Goal: Task Accomplishment & Management: Use online tool/utility

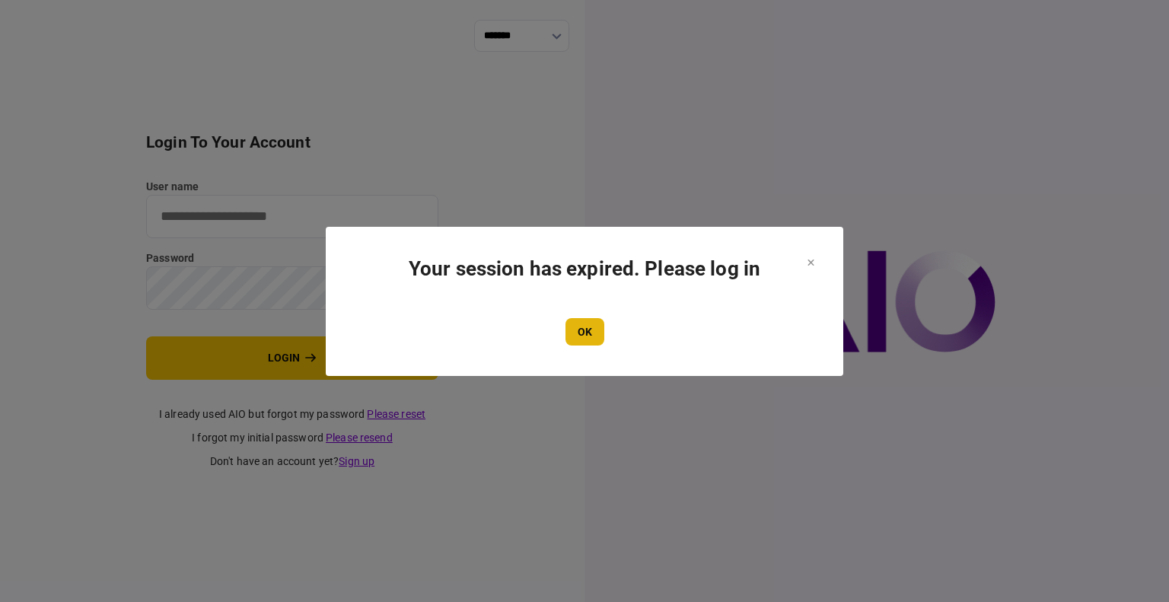
type input "****"
click at [598, 333] on button "OK" at bounding box center [585, 331] width 39 height 27
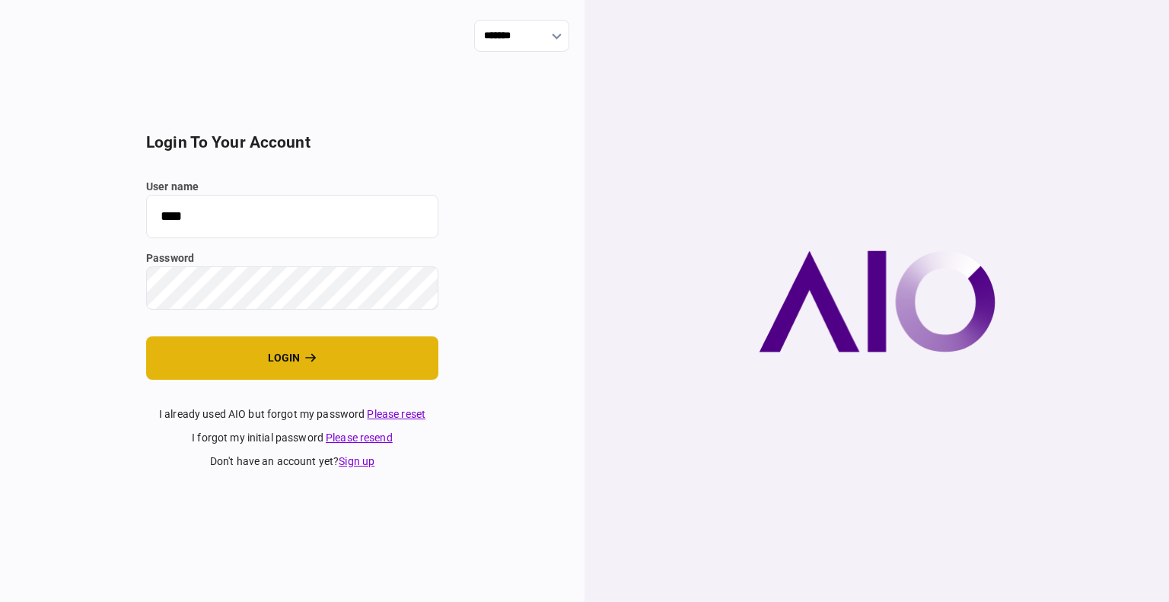
click at [295, 349] on button "login" at bounding box center [292, 357] width 292 height 43
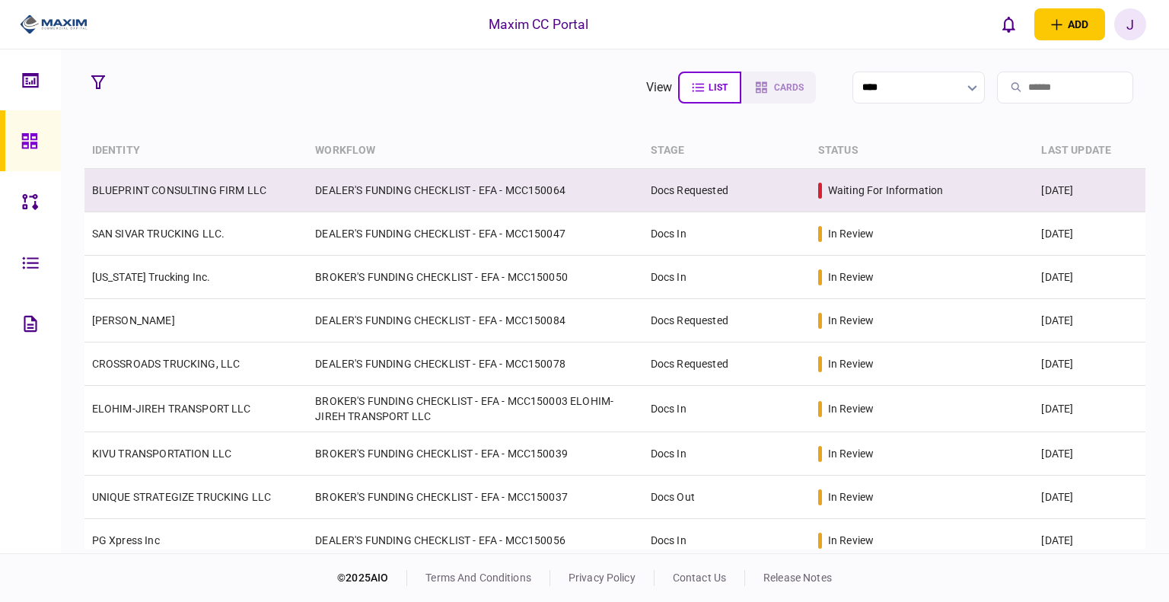
click at [148, 197] on td "BLUEPRINT CONSULTING FIRM LLC" at bounding box center [196, 190] width 224 height 43
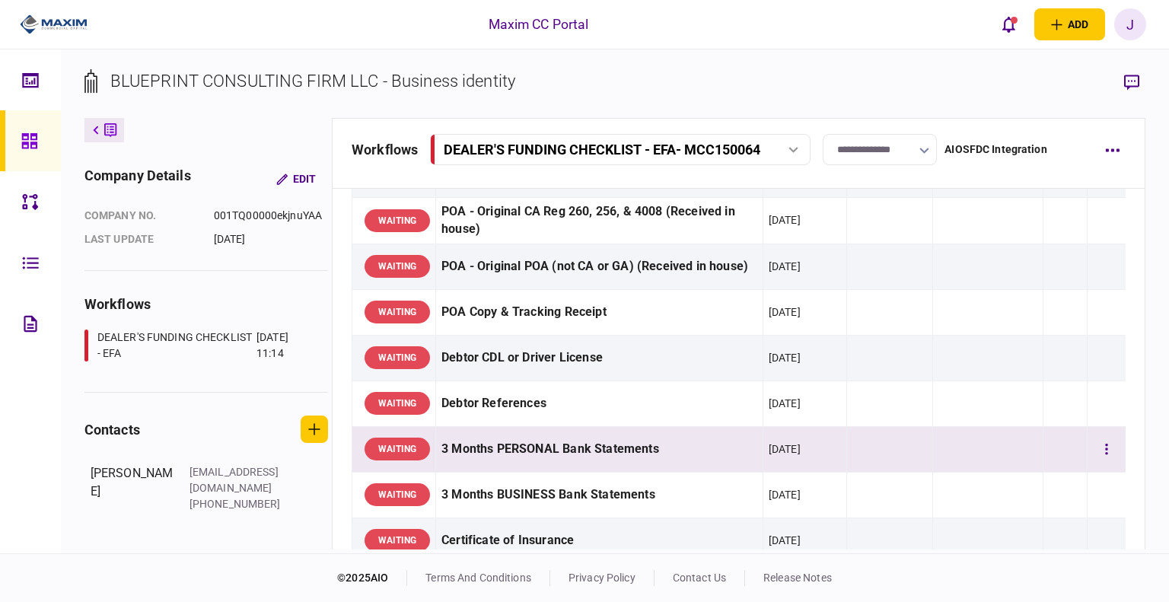
scroll to position [304, 0]
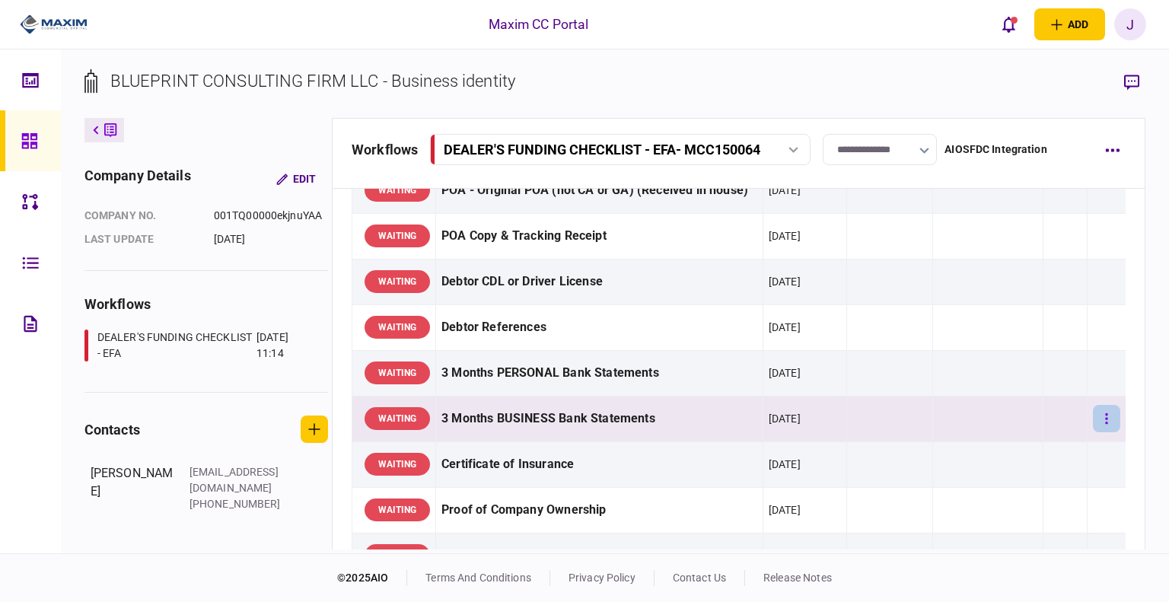
click at [1106, 421] on icon "button" at bounding box center [1107, 418] width 2 height 11
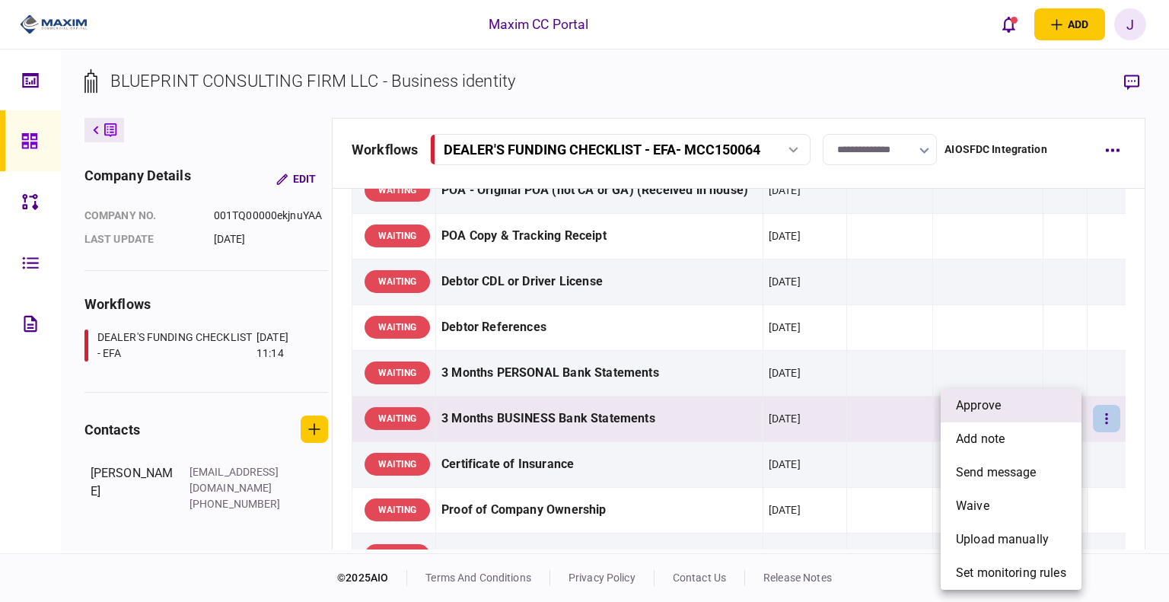
click at [1024, 412] on li "approve" at bounding box center [1011, 405] width 141 height 33
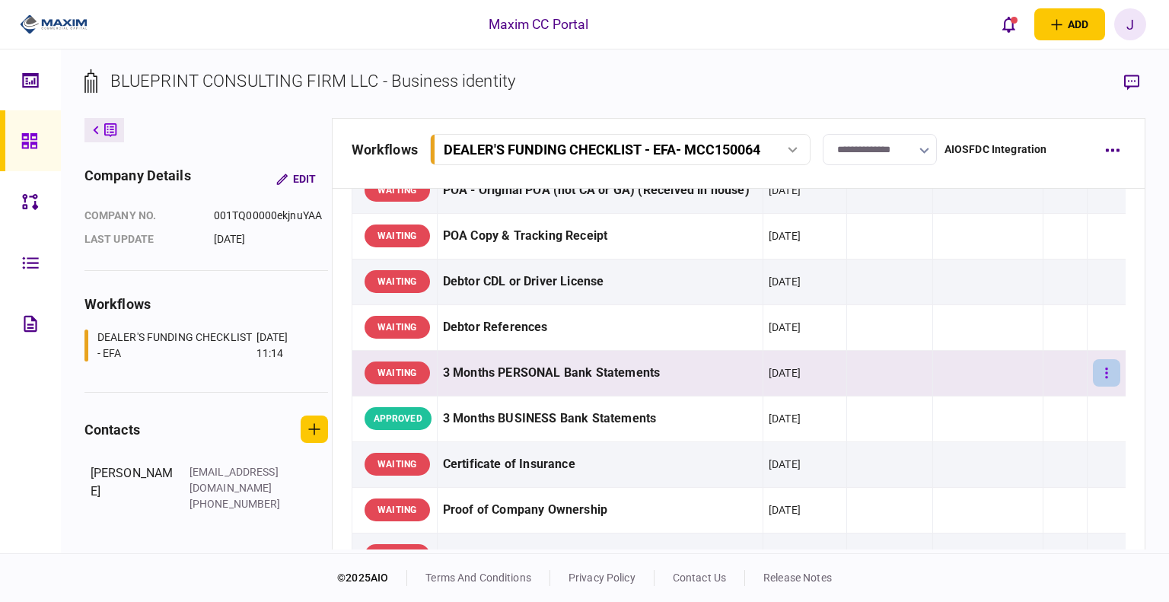
click at [1093, 372] on button "button" at bounding box center [1106, 372] width 27 height 27
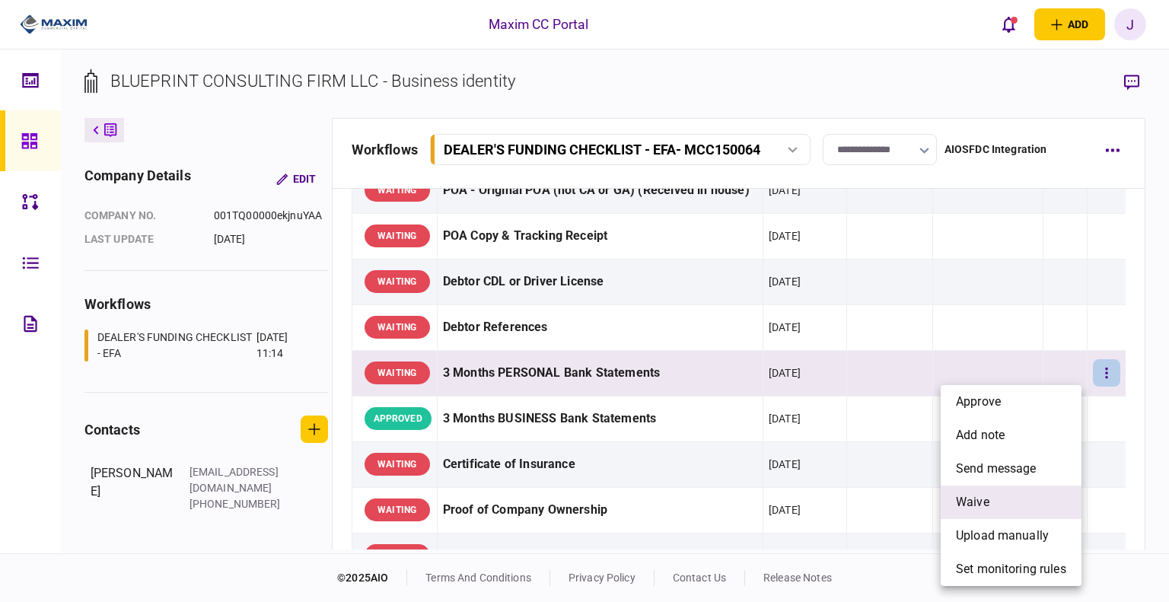
click at [1001, 510] on li "waive" at bounding box center [1011, 502] width 141 height 33
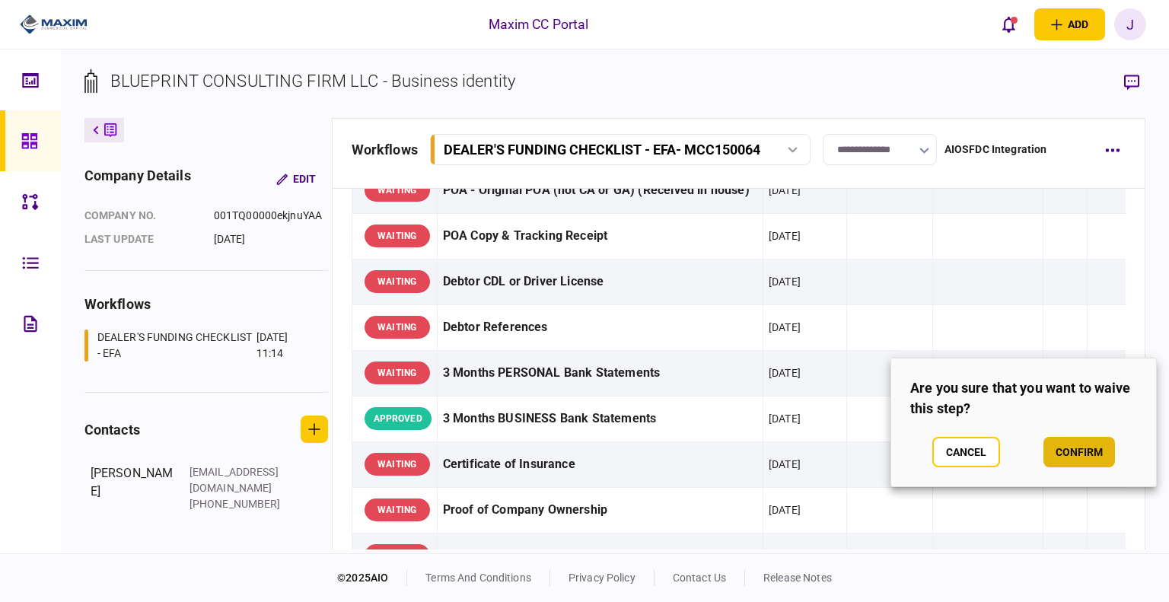
click at [1082, 453] on button "confirm" at bounding box center [1080, 452] width 72 height 30
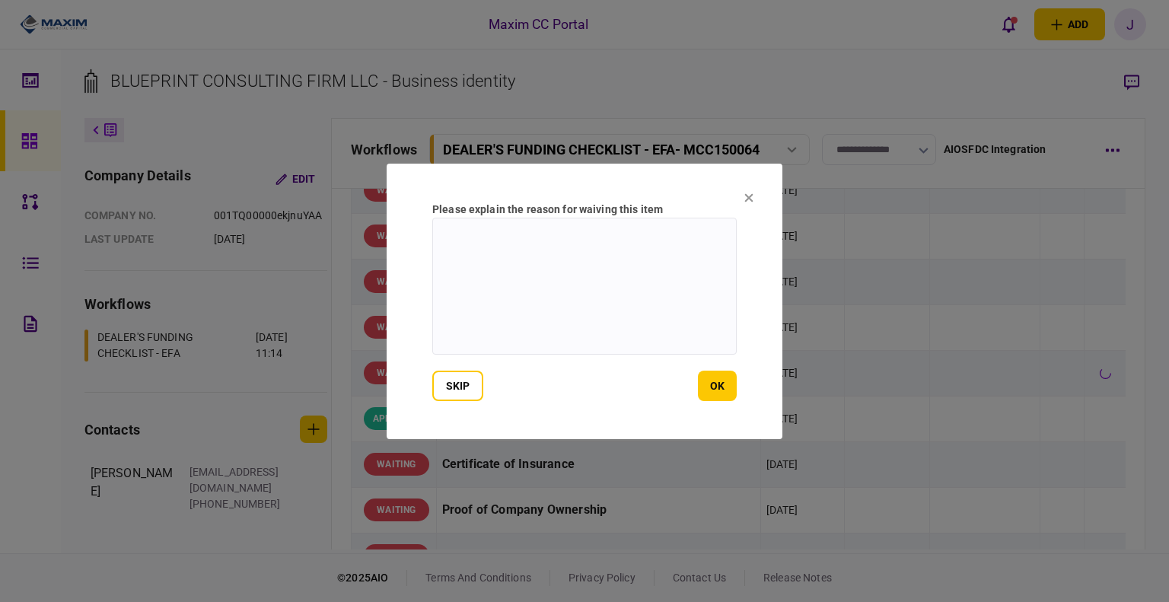
click at [751, 197] on icon at bounding box center [748, 197] width 9 height 9
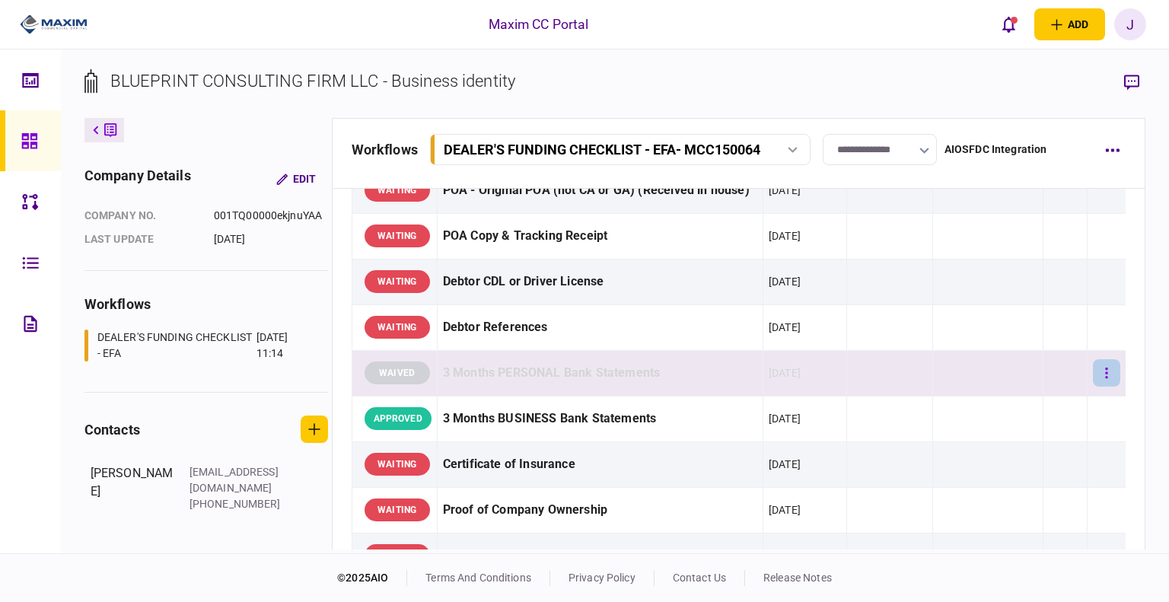
click at [1100, 367] on button "button" at bounding box center [1106, 372] width 27 height 27
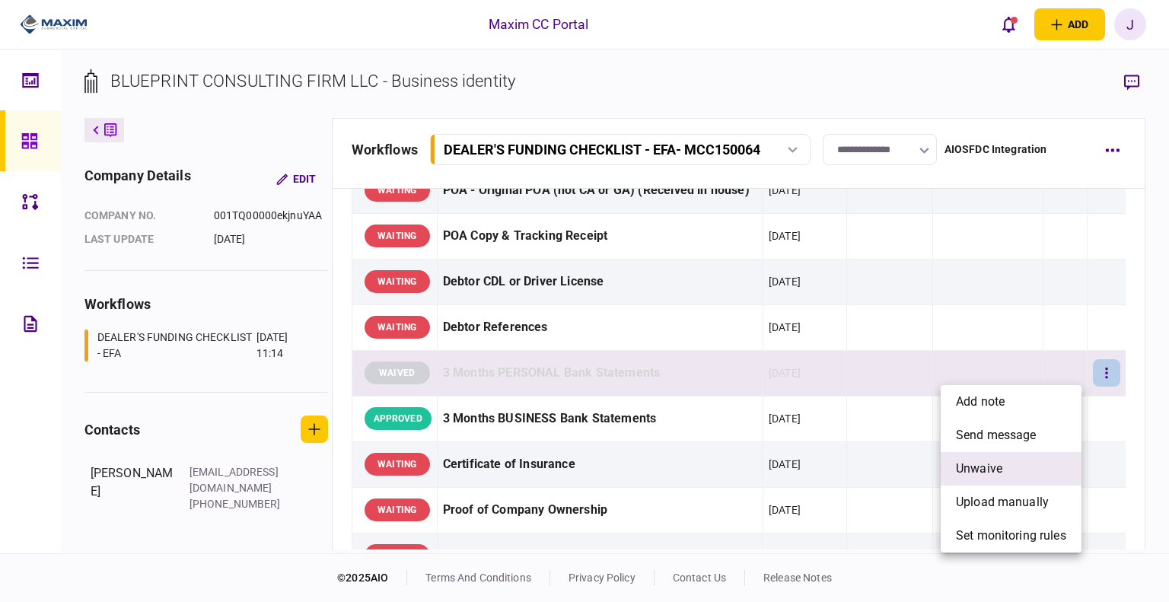
click at [1023, 461] on li "unwaive" at bounding box center [1011, 468] width 141 height 33
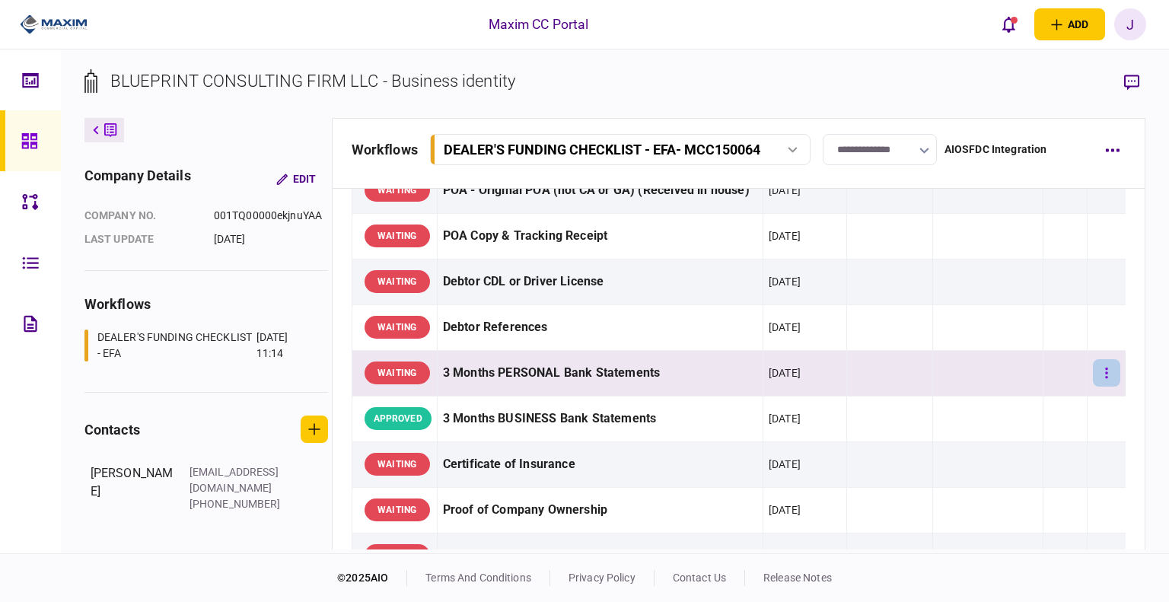
click at [1105, 372] on icon "button" at bounding box center [1106, 373] width 3 height 14
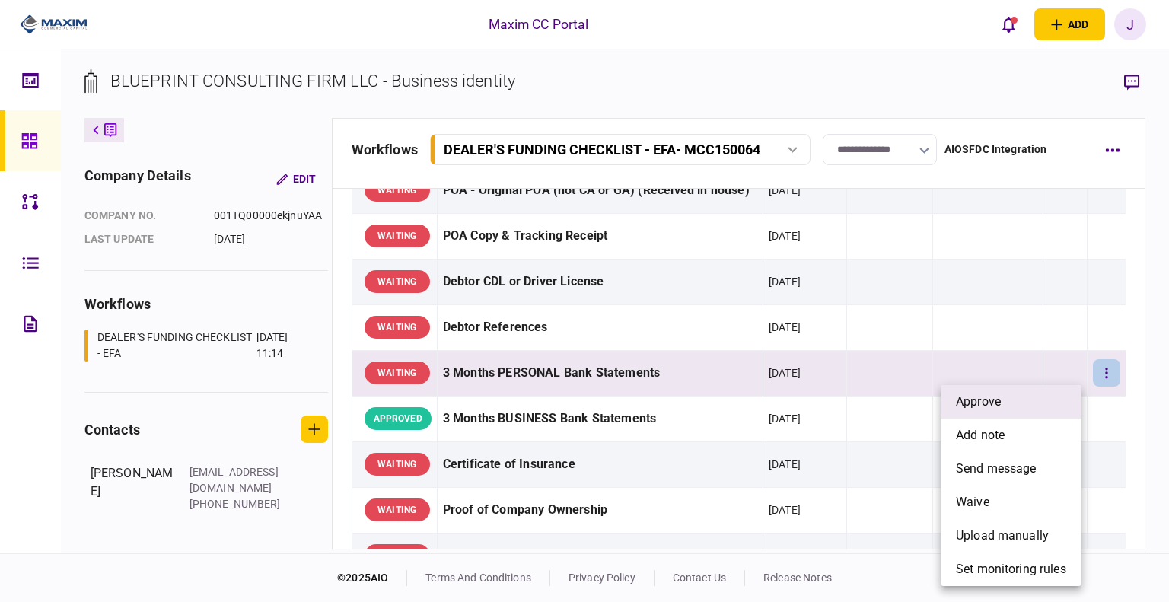
click at [1034, 400] on li "approve" at bounding box center [1011, 401] width 141 height 33
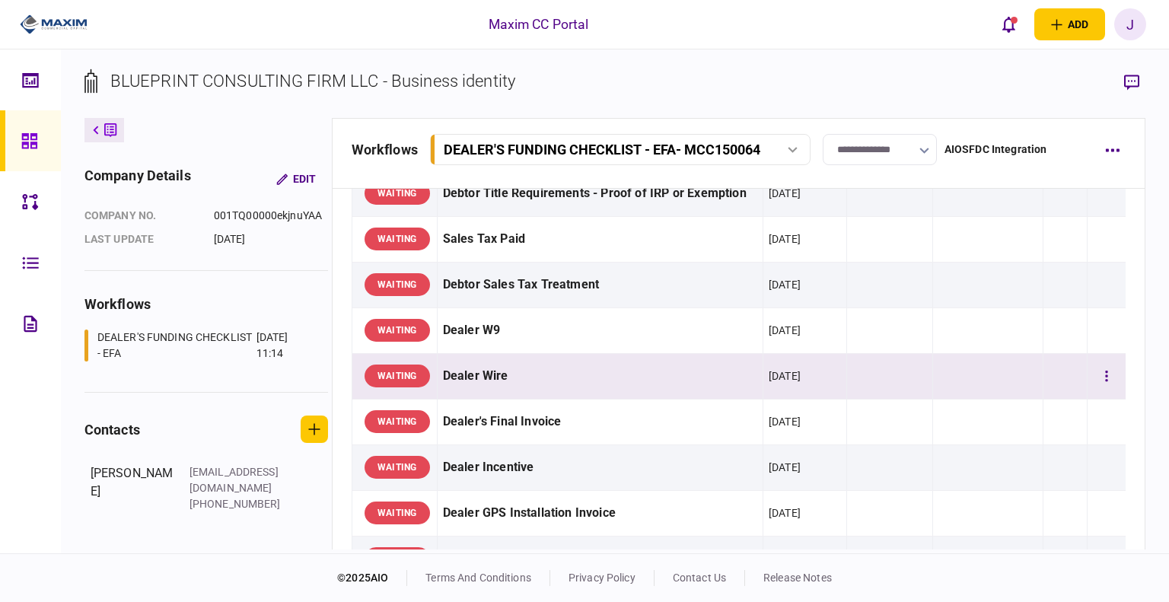
scroll to position [761, 0]
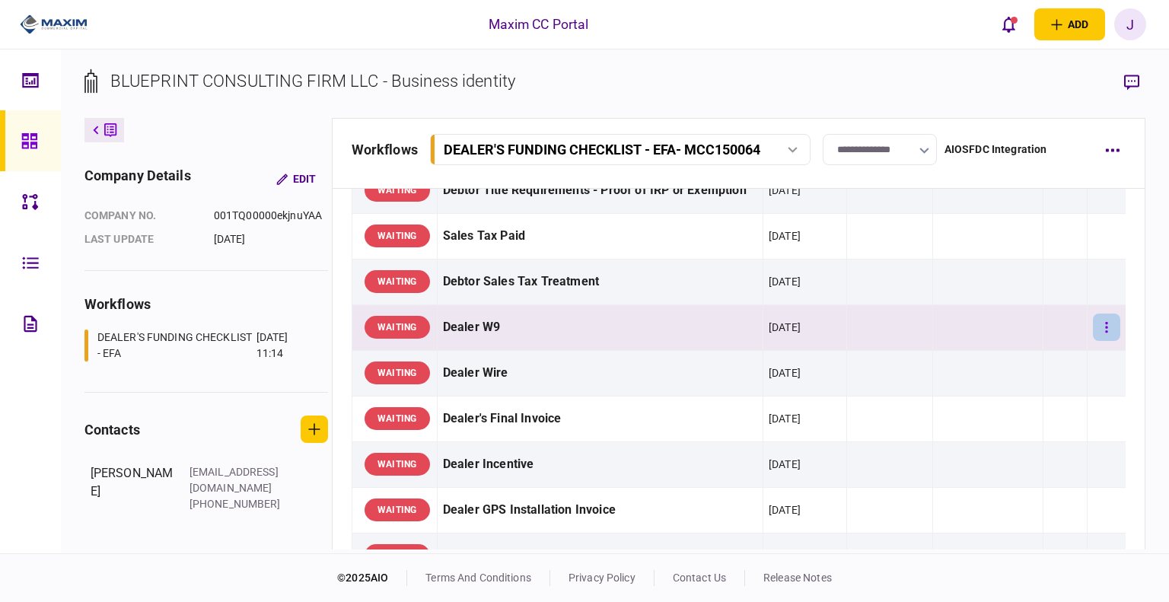
click at [1093, 326] on button "button" at bounding box center [1106, 327] width 27 height 27
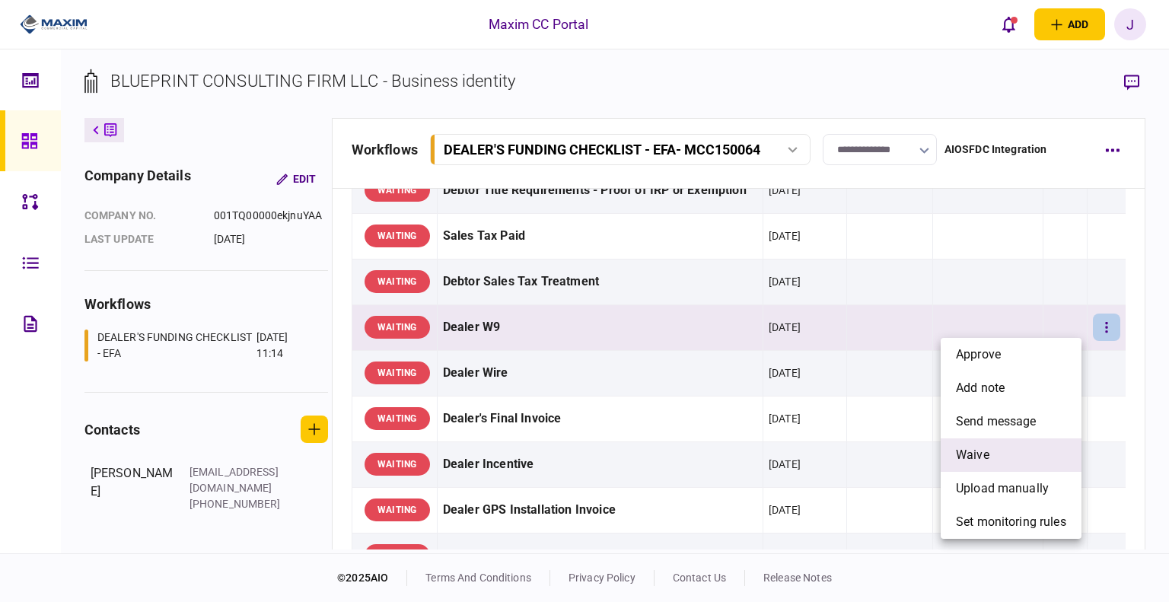
click at [1012, 452] on li "waive" at bounding box center [1011, 454] width 141 height 33
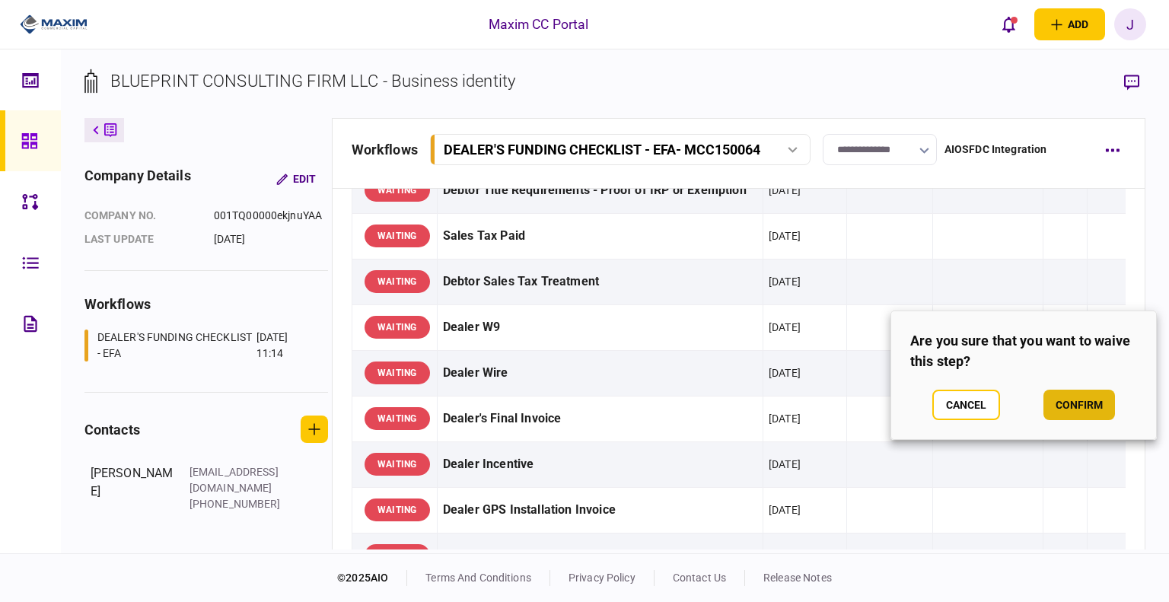
click at [1085, 397] on button "confirm" at bounding box center [1080, 405] width 72 height 30
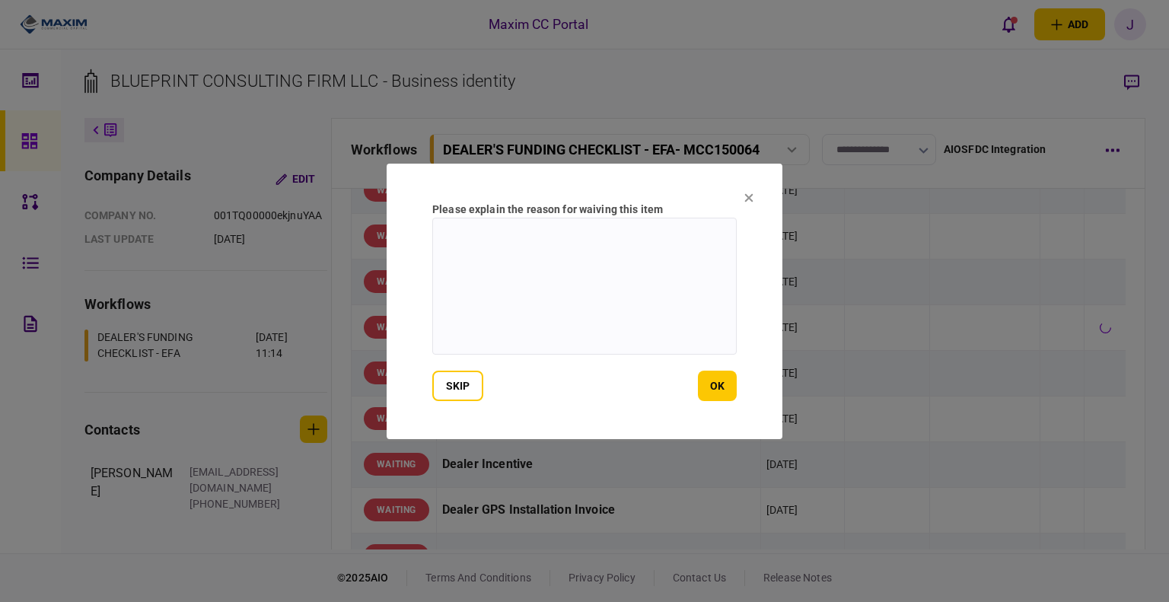
click at [620, 288] on textarea at bounding box center [584, 286] width 304 height 137
type textarea "*"
type textarea "*******"
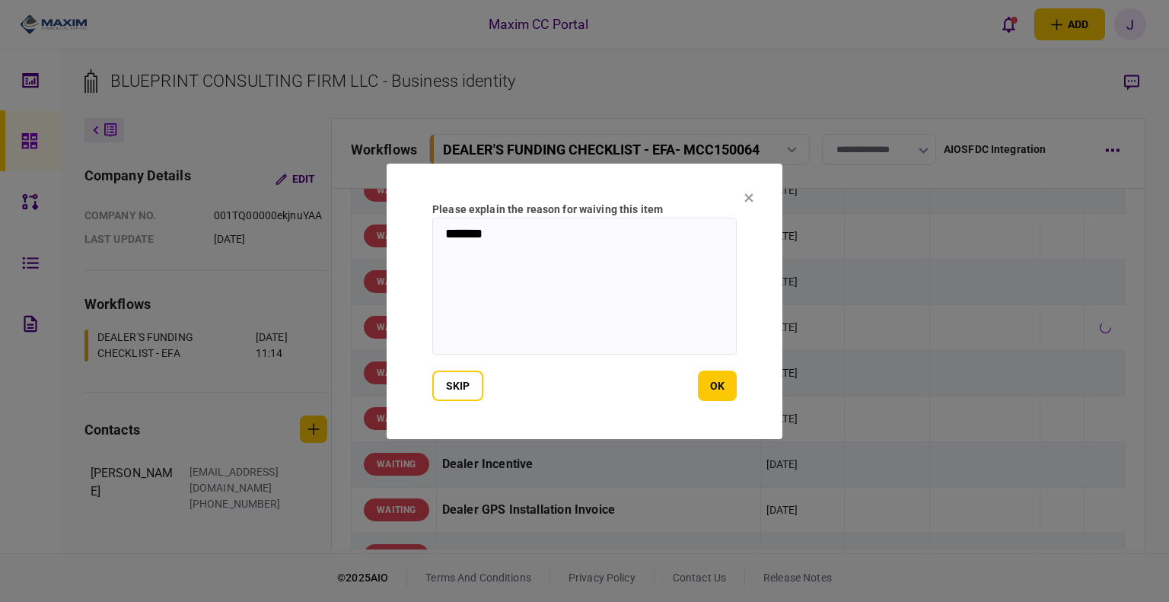
click at [712, 364] on form "Please explain the reason for waiving this item ******* skip ok" at bounding box center [584, 301] width 304 height 199
click at [712, 395] on button "ok" at bounding box center [717, 386] width 39 height 30
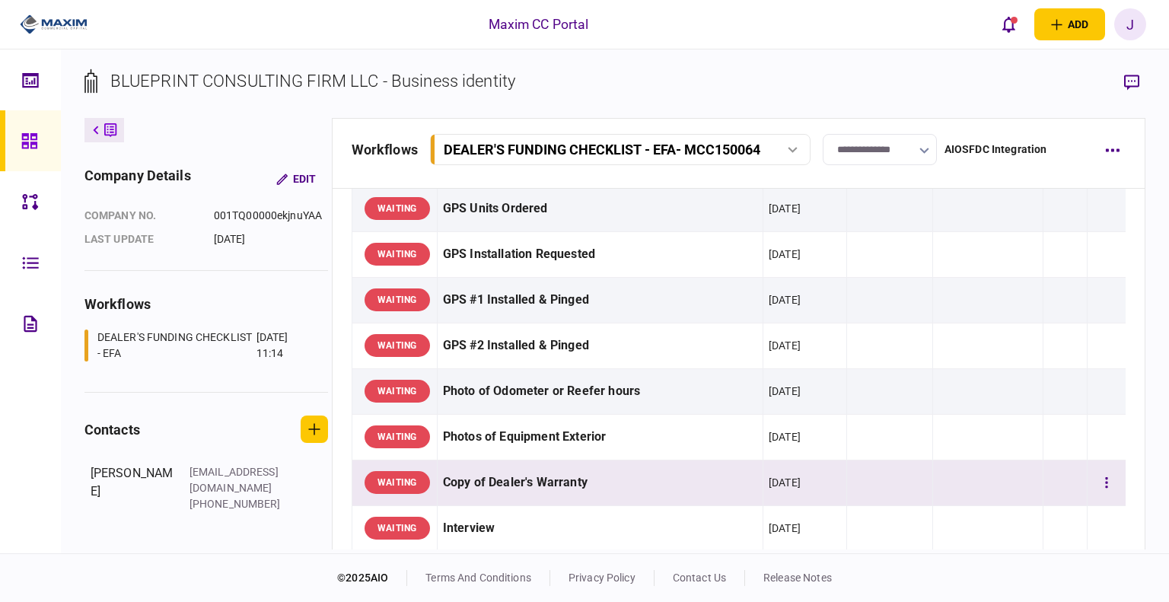
scroll to position [1294, 0]
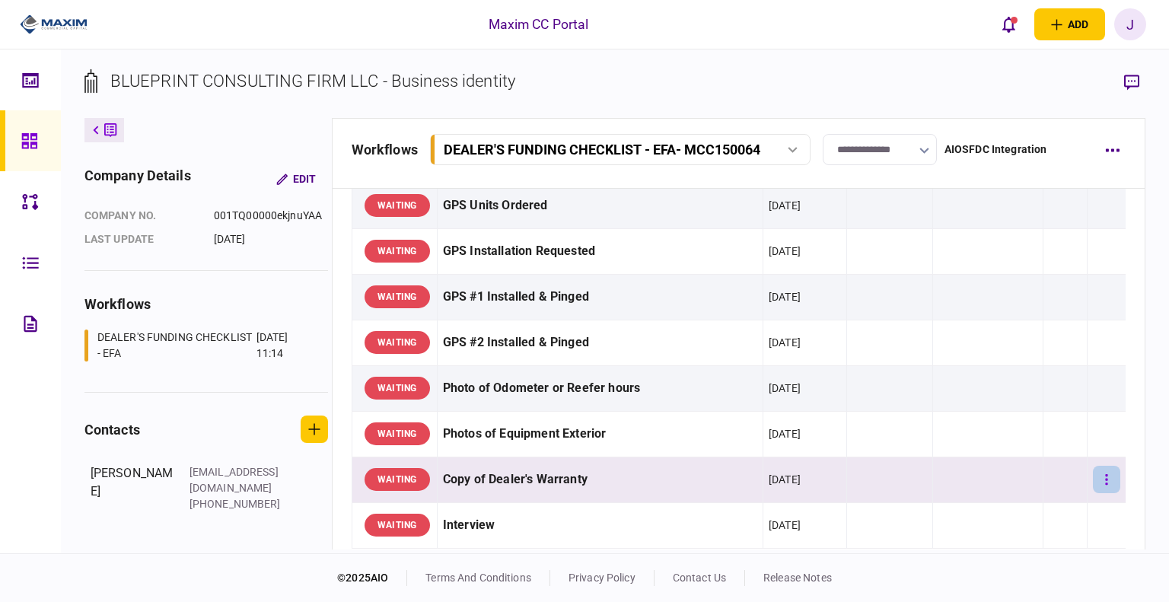
click at [1098, 475] on button "button" at bounding box center [1106, 479] width 27 height 27
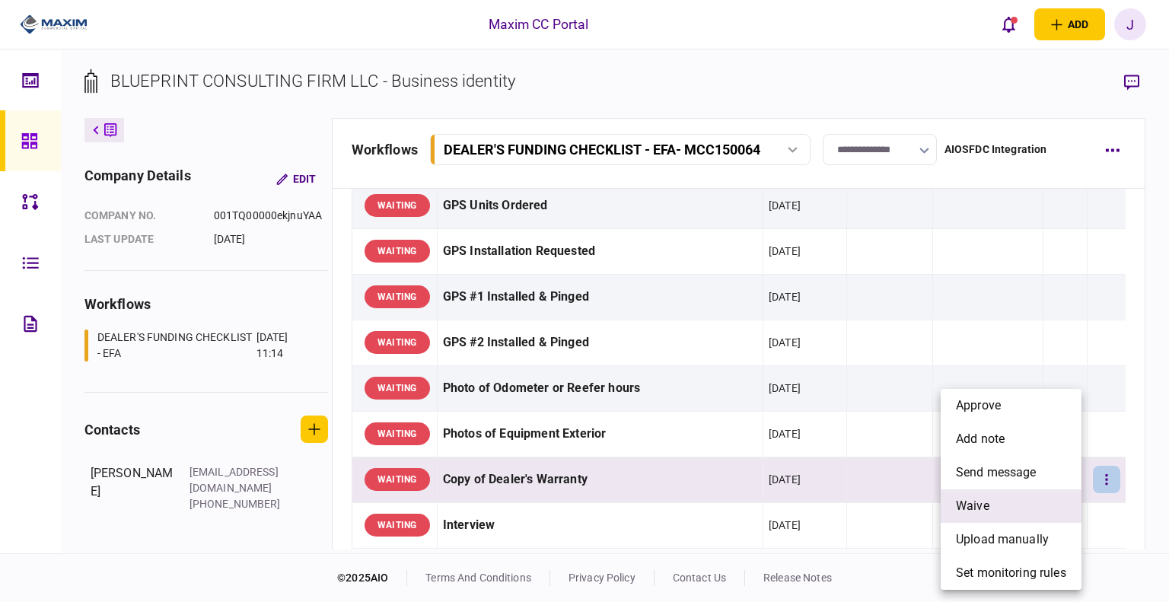
click at [1018, 508] on li "waive" at bounding box center [1011, 505] width 141 height 33
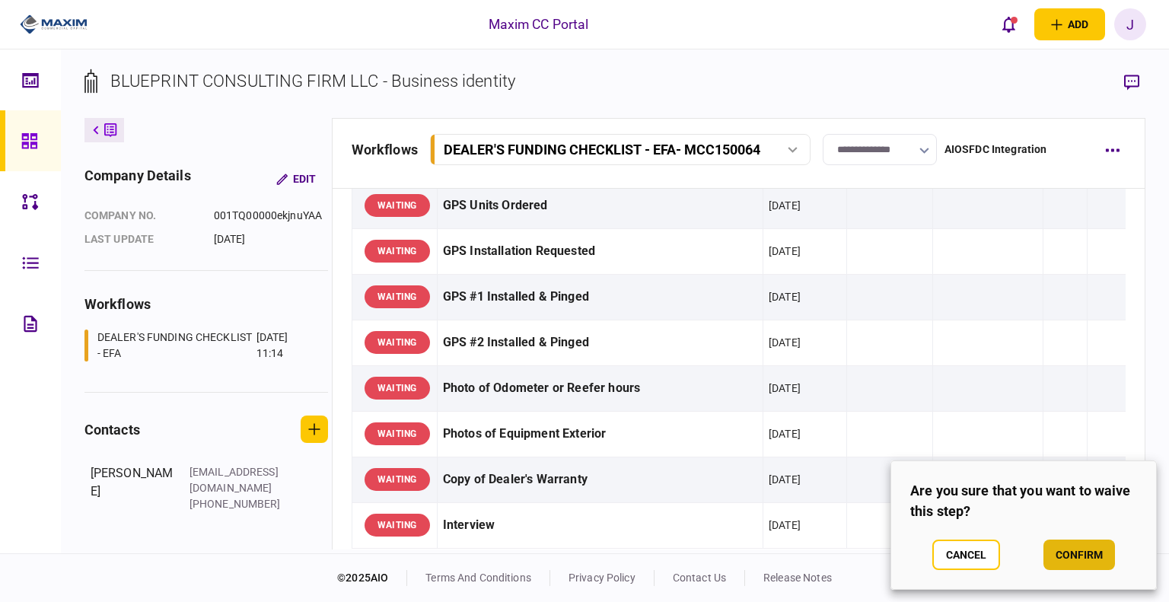
click at [1099, 562] on button "confirm" at bounding box center [1080, 555] width 72 height 30
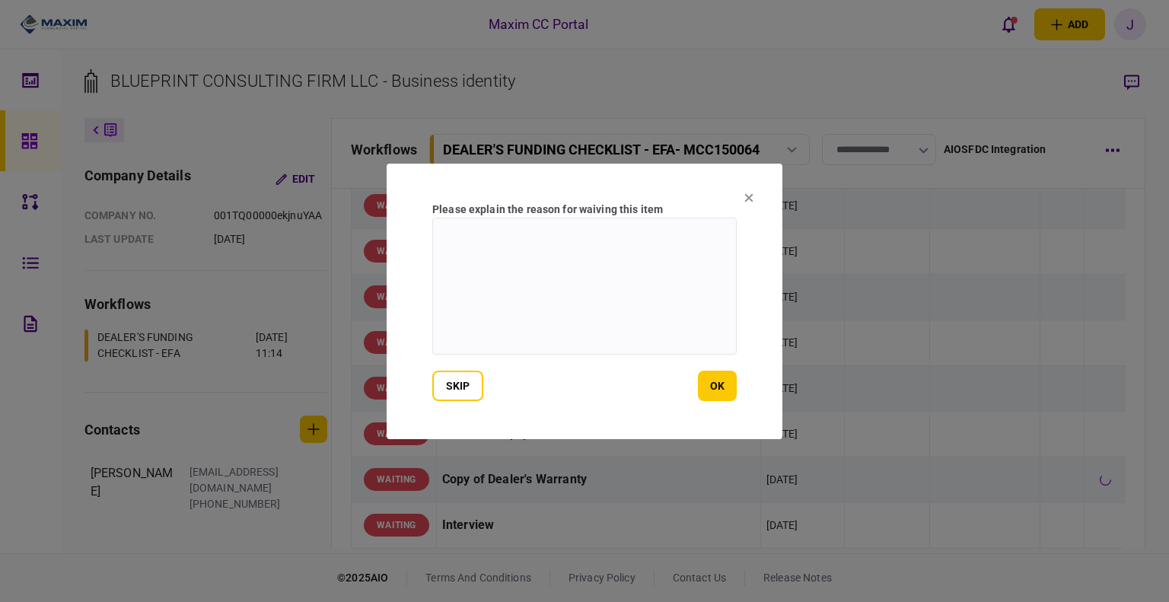
click at [518, 260] on textarea at bounding box center [584, 286] width 304 height 137
type textarea "***"
drag, startPoint x: 711, startPoint y: 384, endPoint x: 724, endPoint y: 384, distance: 12.9
click at [712, 384] on button "ok" at bounding box center [717, 386] width 39 height 30
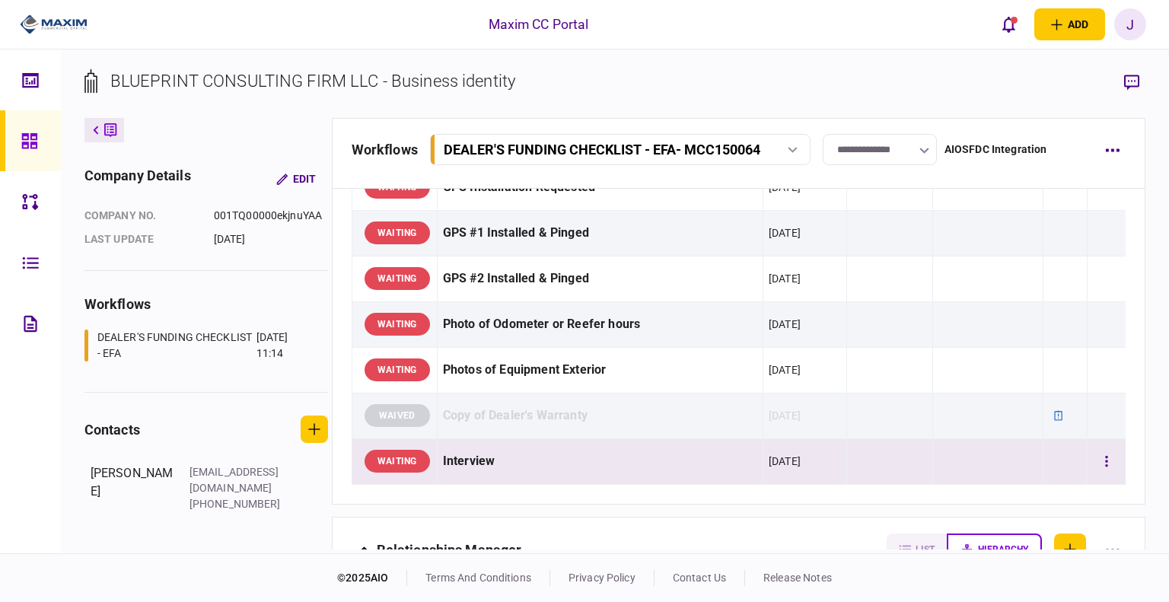
scroll to position [1370, 0]
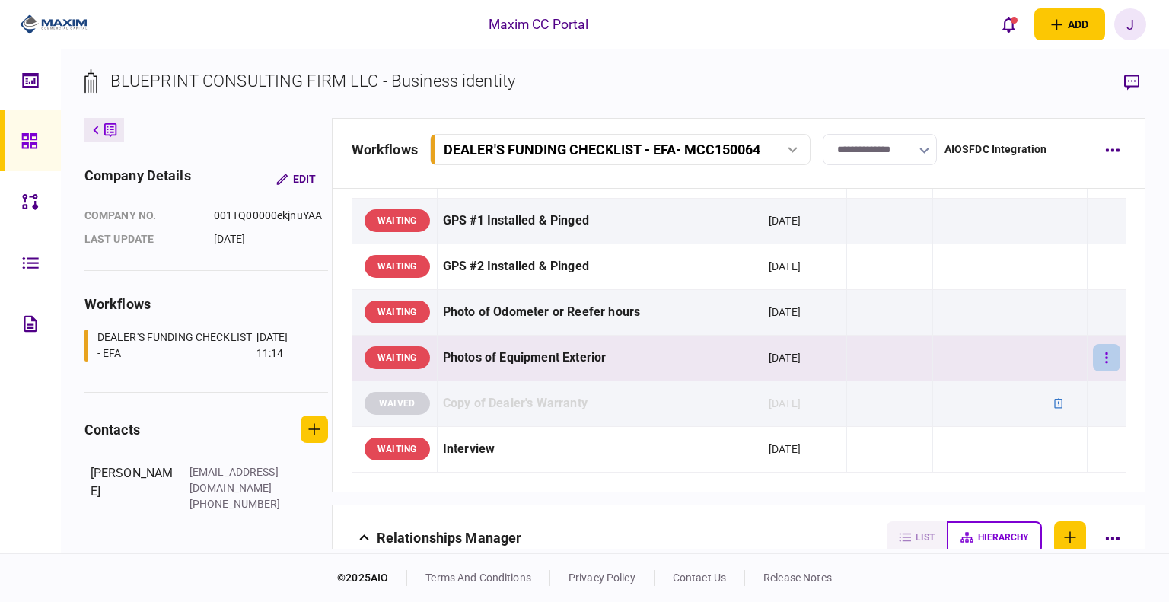
click at [1093, 351] on button "button" at bounding box center [1106, 357] width 27 height 27
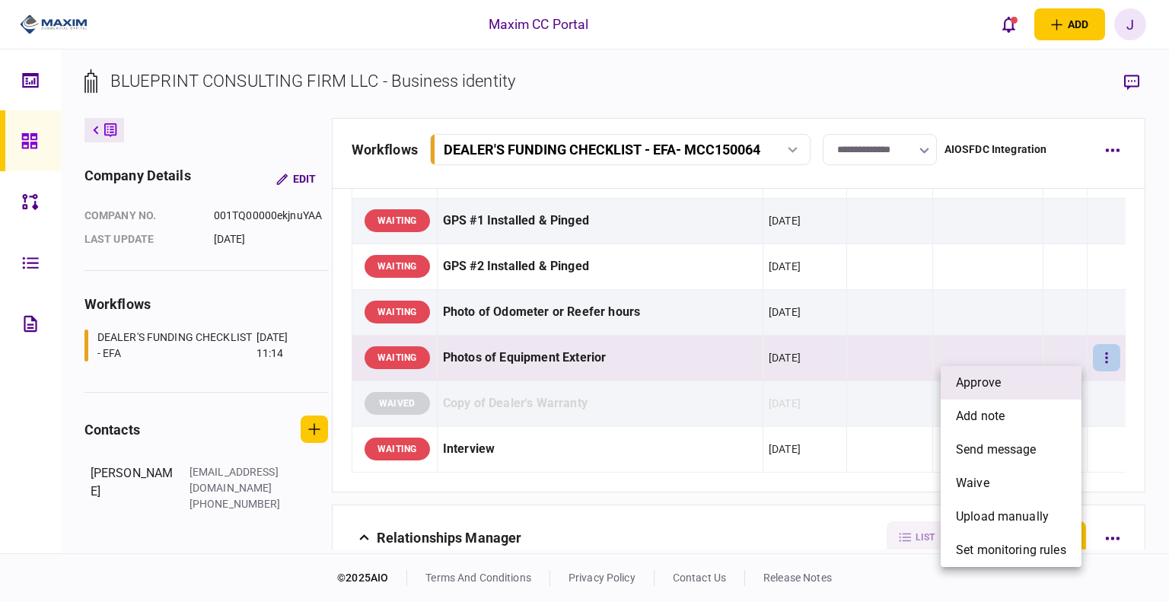
click at [1010, 367] on li "approve" at bounding box center [1011, 382] width 141 height 33
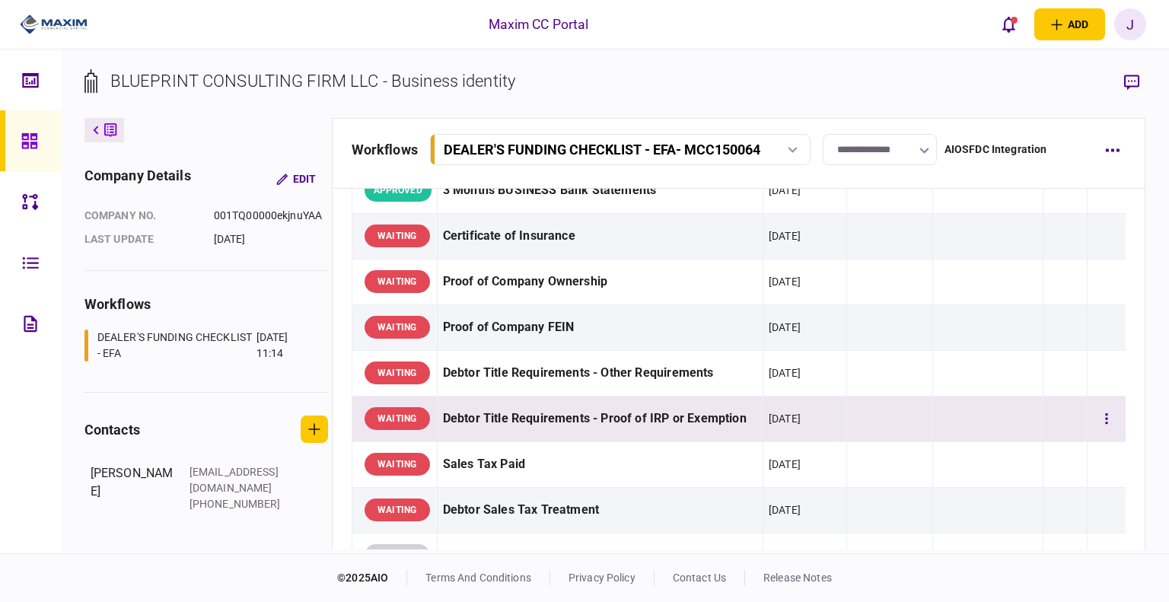
scroll to position [457, 0]
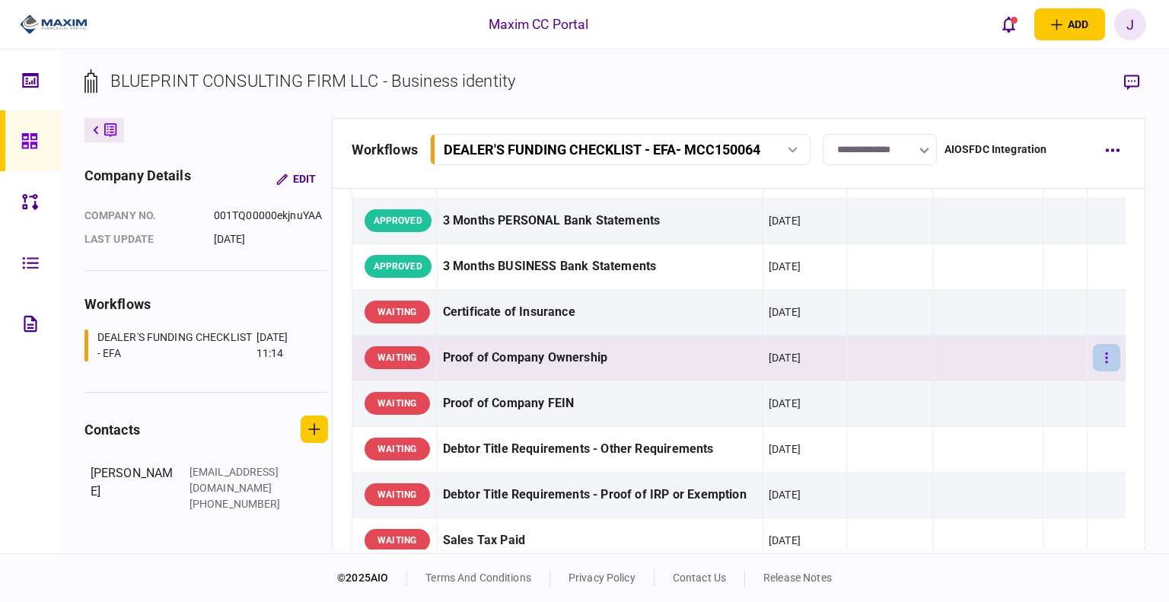
click at [1093, 353] on button "button" at bounding box center [1106, 357] width 27 height 27
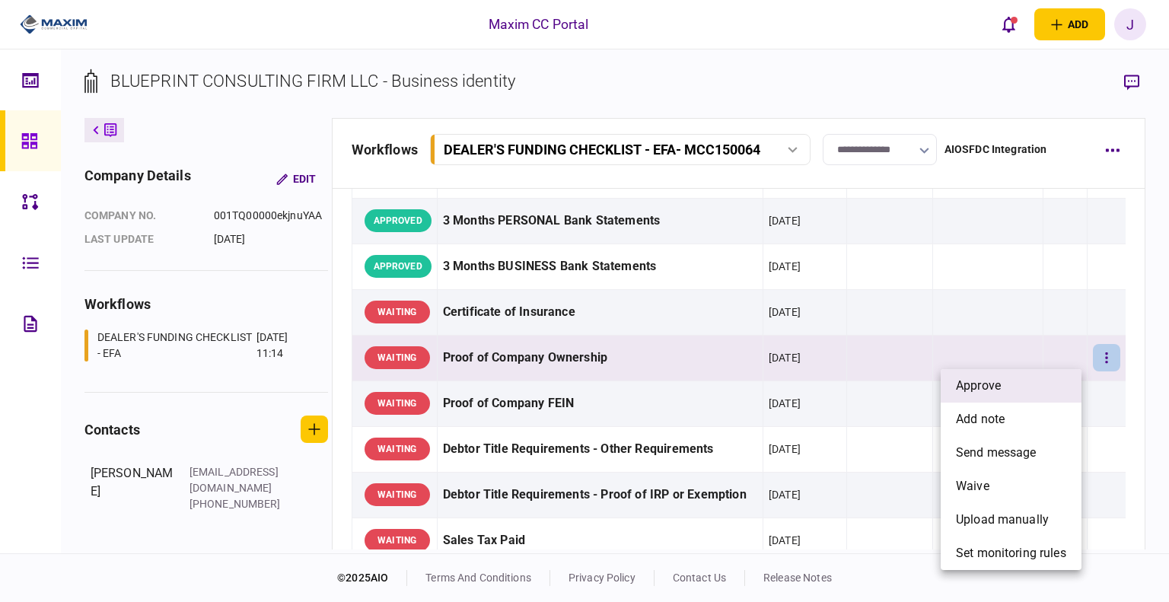
click at [1044, 391] on li "approve" at bounding box center [1011, 385] width 141 height 33
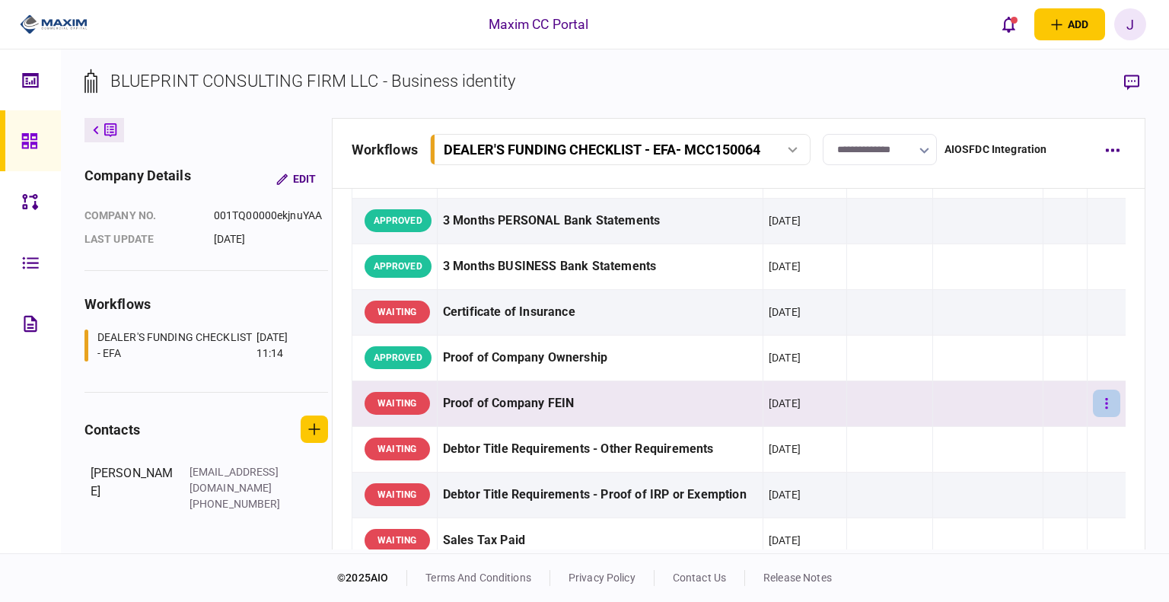
click at [1103, 401] on button "button" at bounding box center [1106, 403] width 27 height 27
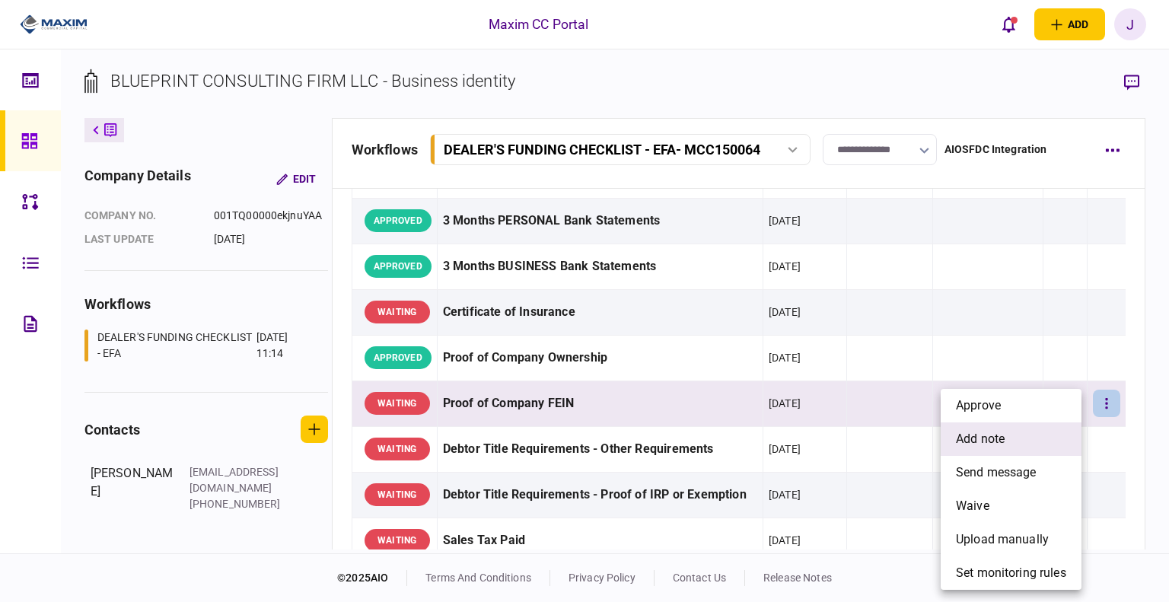
click at [1019, 432] on li "add note" at bounding box center [1011, 438] width 141 height 33
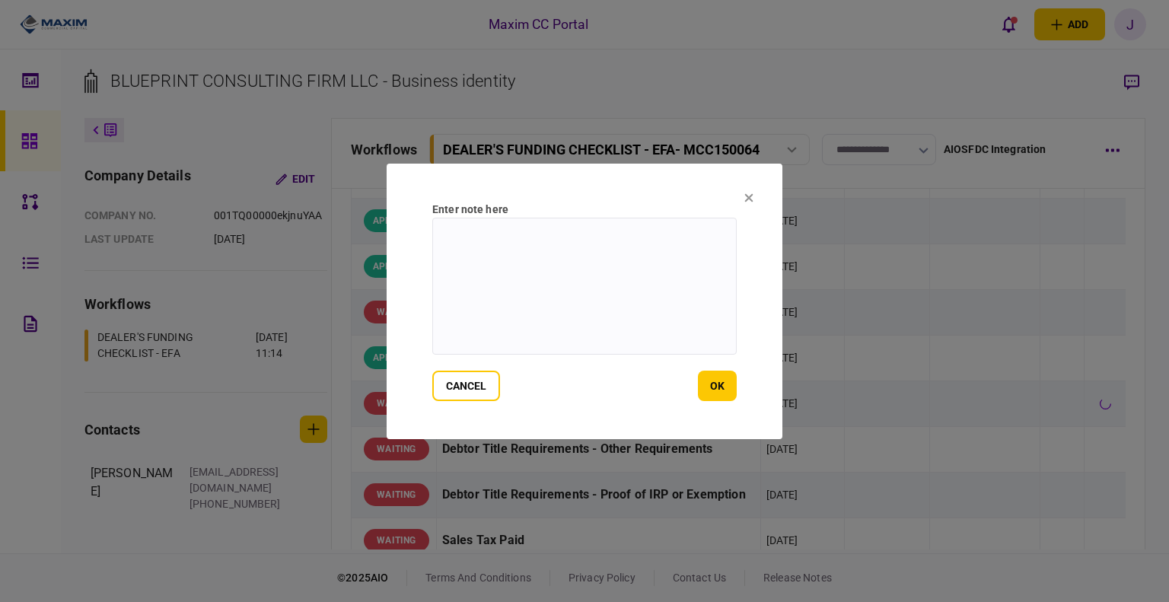
click at [664, 311] on textarea at bounding box center [584, 286] width 304 height 137
click at [556, 244] on textarea at bounding box center [584, 286] width 304 height 137
type textarea "*"
type textarea "**********"
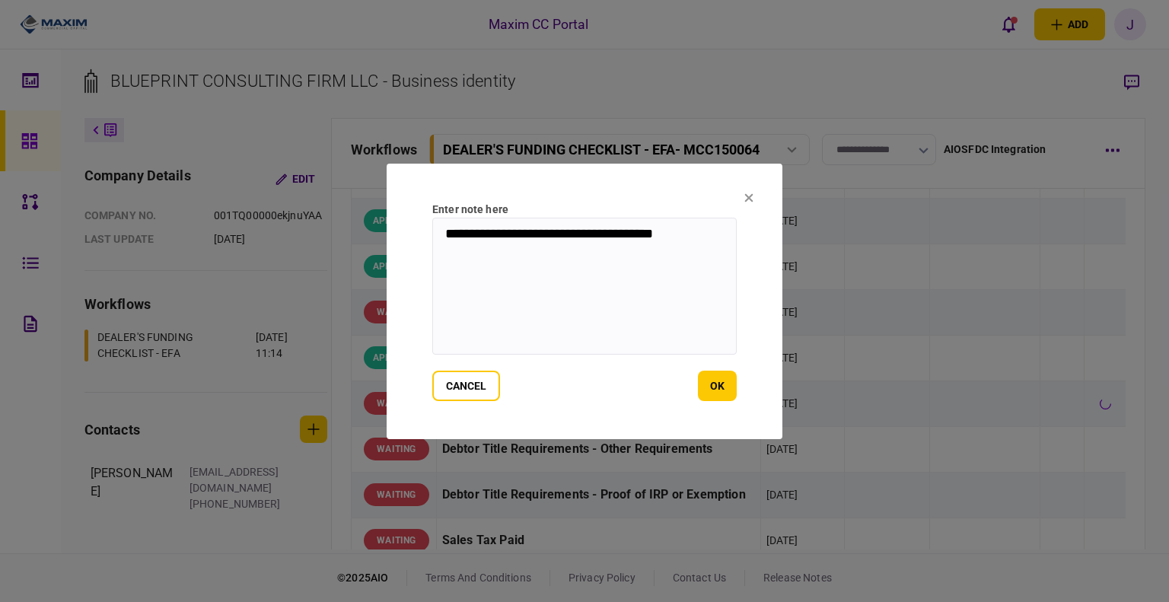
click at [737, 374] on section "**********" at bounding box center [585, 302] width 396 height 276
click at [729, 381] on button "ok" at bounding box center [717, 386] width 39 height 30
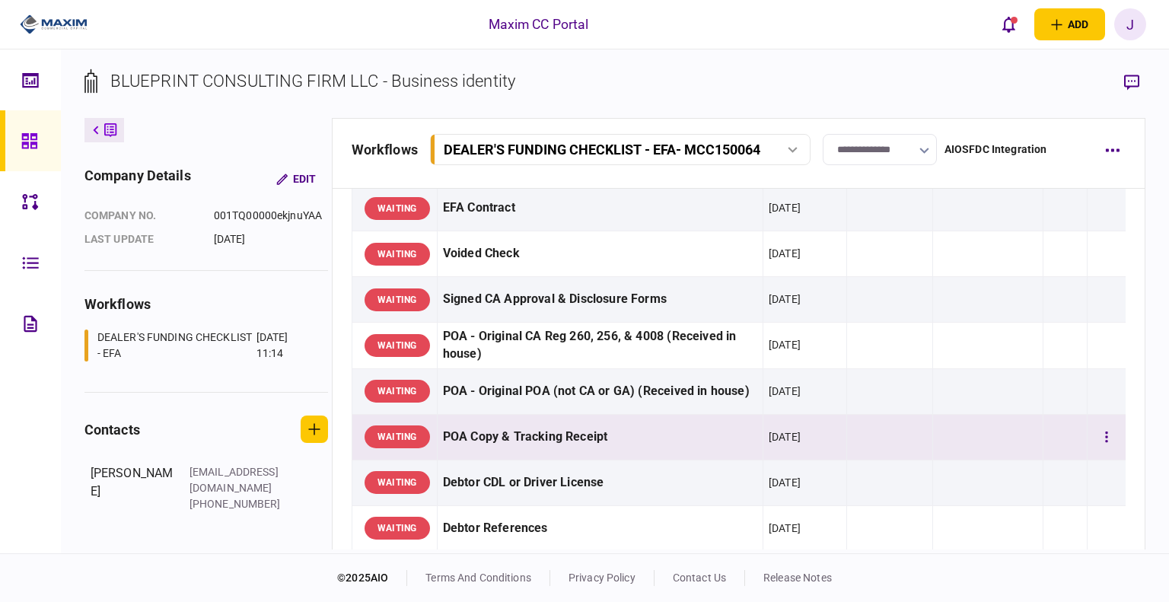
scroll to position [76, 0]
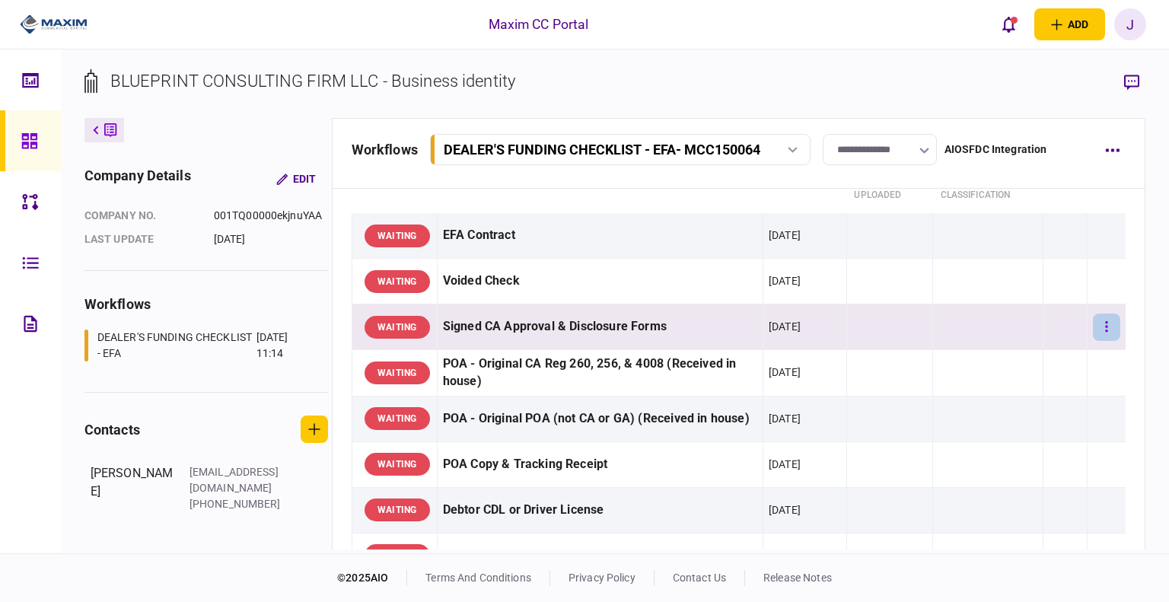
click at [1105, 327] on icon "button" at bounding box center [1106, 327] width 3 height 14
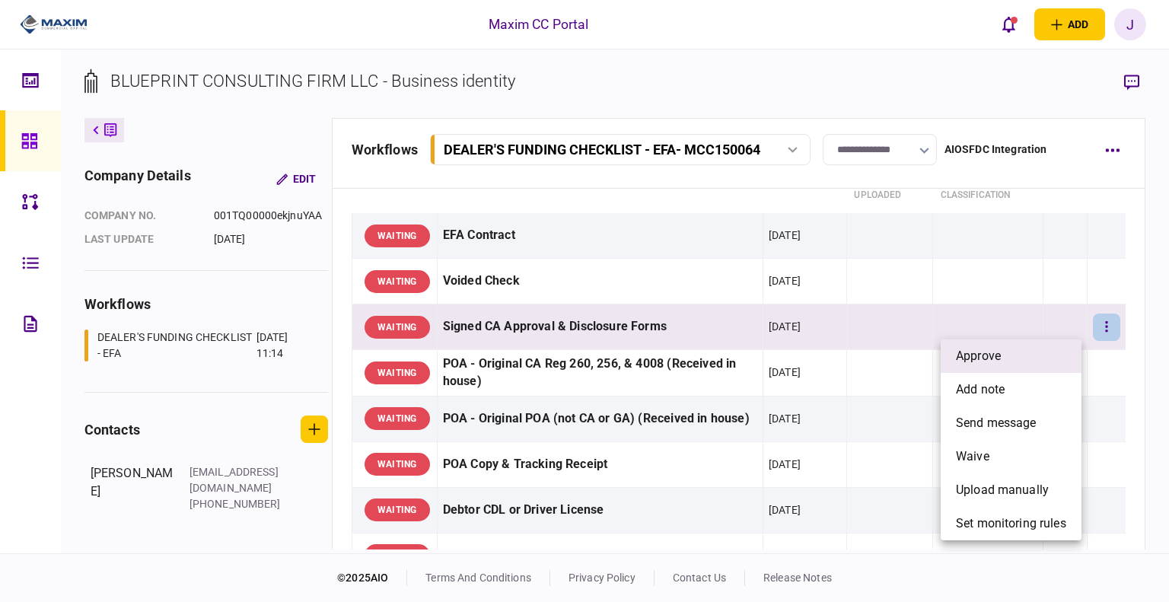
click at [981, 356] on span "approve" at bounding box center [978, 356] width 45 height 18
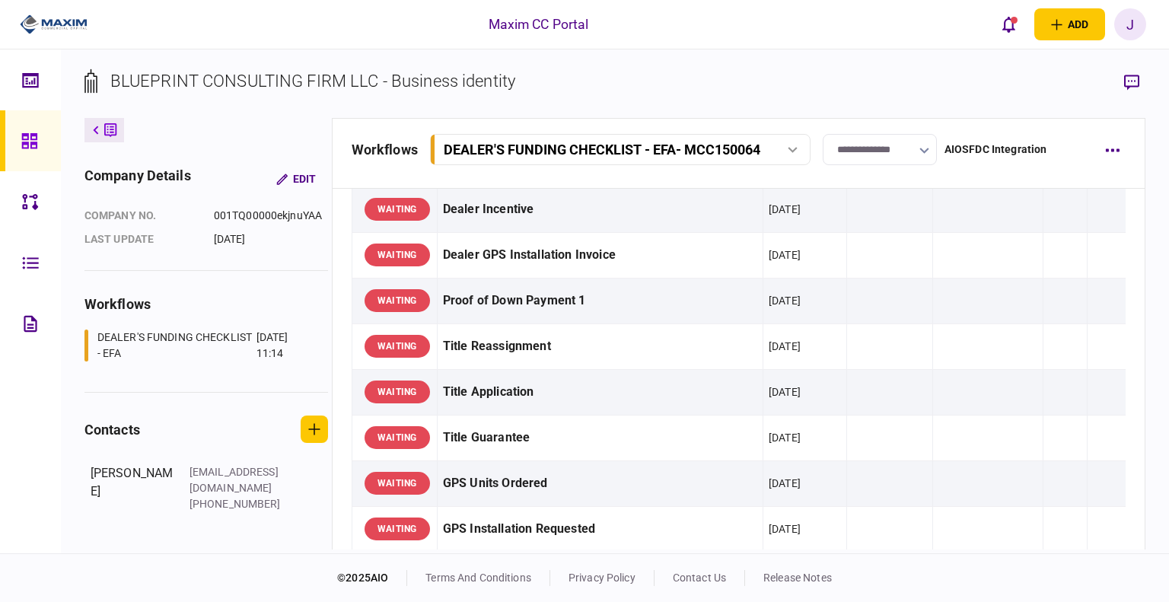
scroll to position [901, 0]
